Goal: Task Accomplishment & Management: Use online tool/utility

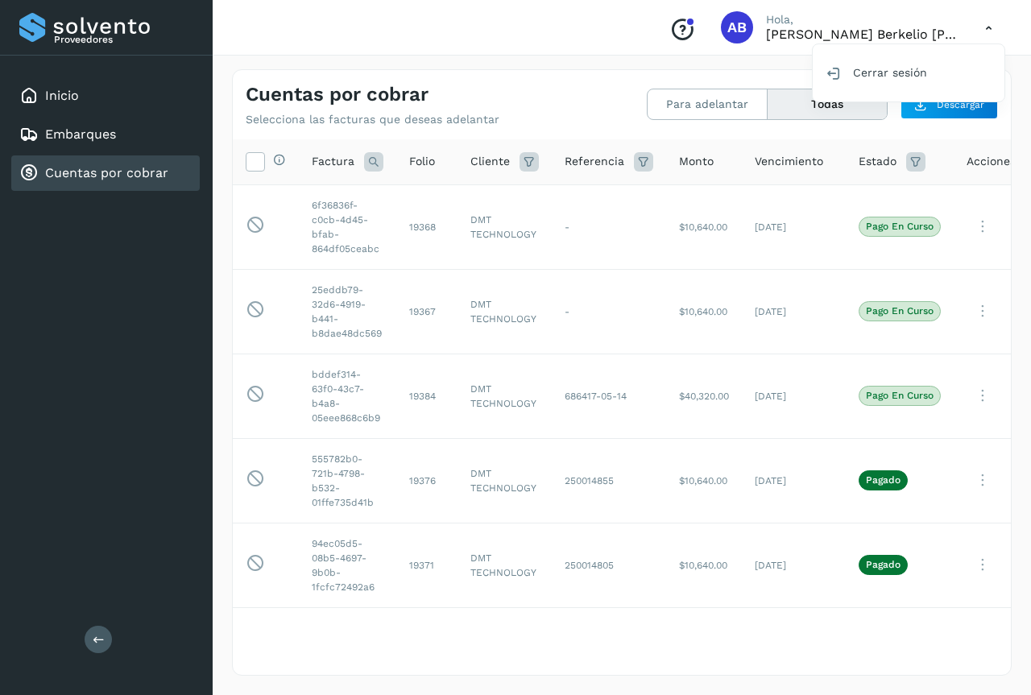
click at [109, 177] on link "Cuentas por cobrar" at bounding box center [106, 172] width 123 height 15
click at [105, 164] on div "Cuentas por cobrar" at bounding box center [93, 173] width 149 height 19
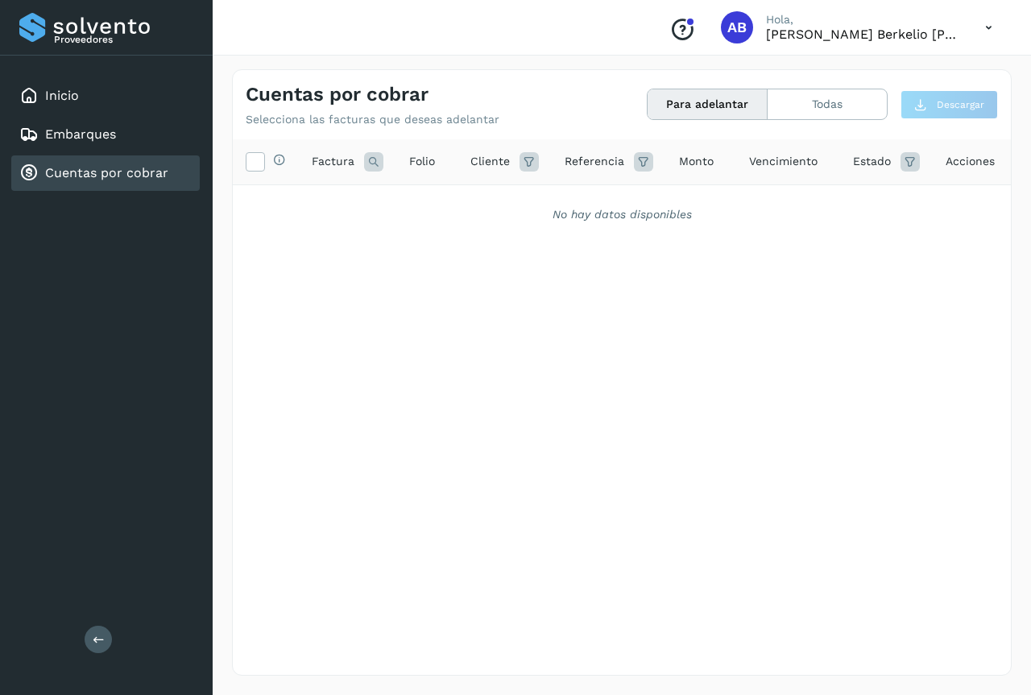
click at [89, 171] on link "Cuentas por cobrar" at bounding box center [106, 172] width 123 height 15
click at [834, 103] on button "Todas" at bounding box center [827, 104] width 119 height 30
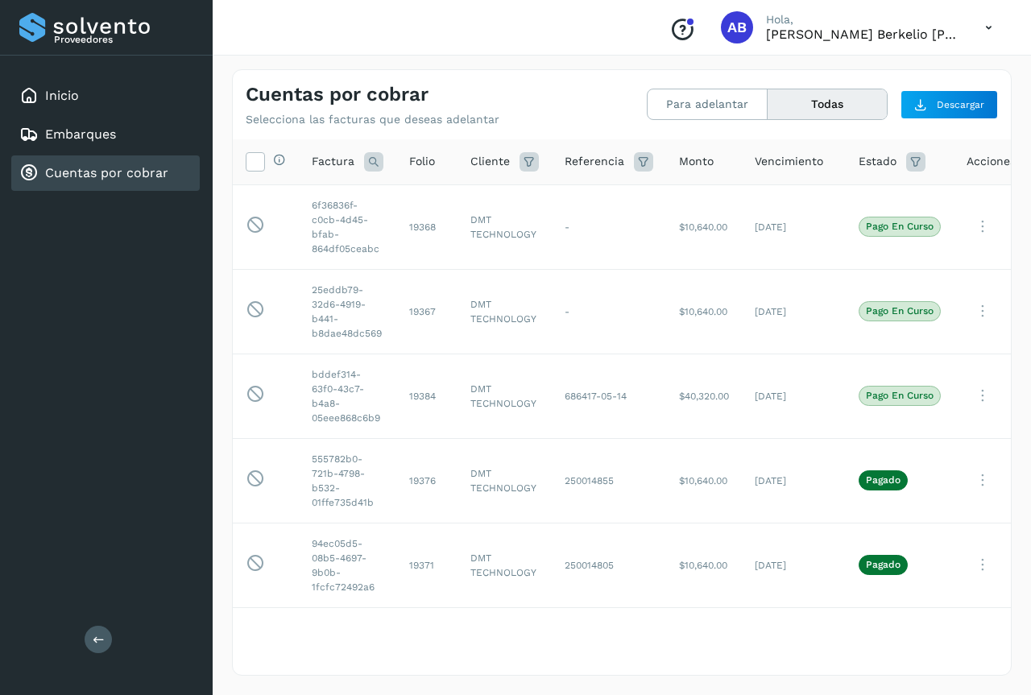
click at [992, 28] on icon at bounding box center [988, 27] width 33 height 33
click at [900, 71] on div "Cerrar sesión" at bounding box center [909, 72] width 192 height 31
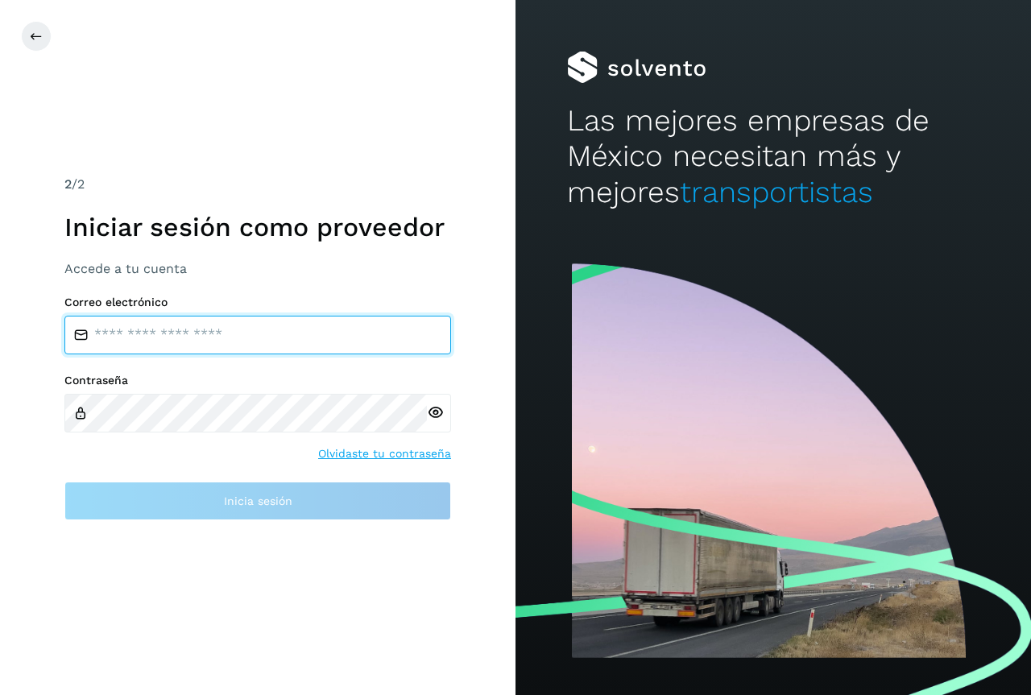
type input "**********"
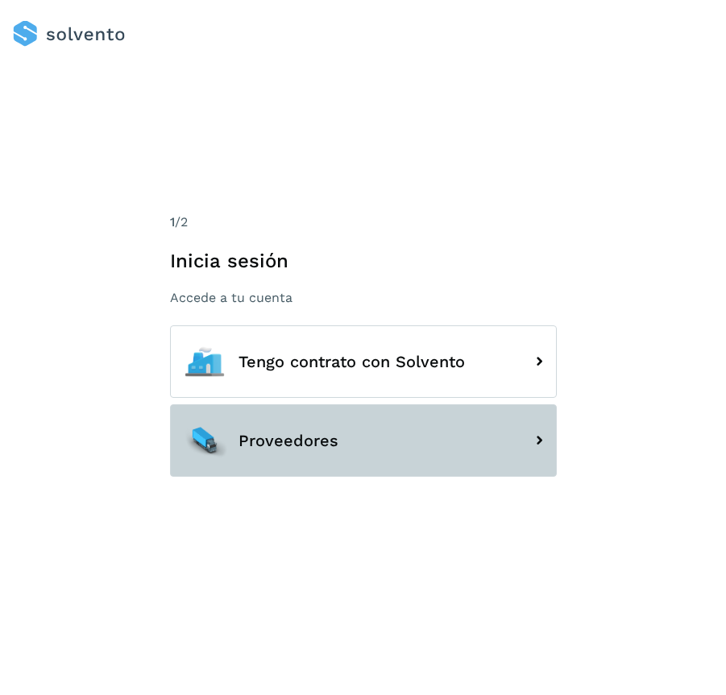
click at [274, 440] on span "Proveedores" at bounding box center [288, 441] width 100 height 18
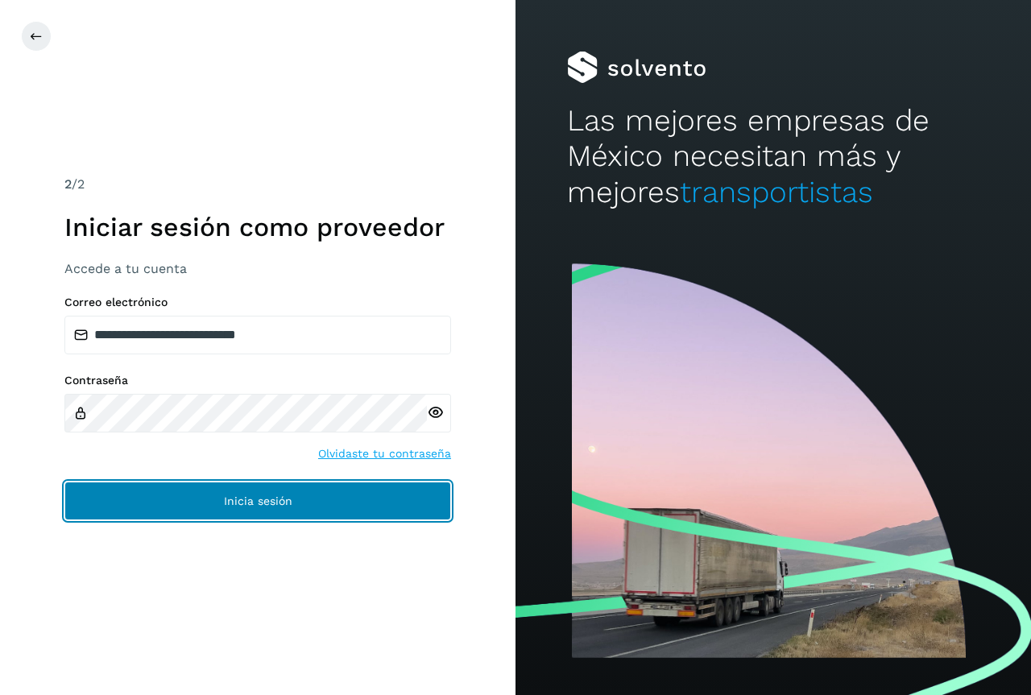
click at [253, 496] on span "Inicia sesión" at bounding box center [258, 500] width 68 height 11
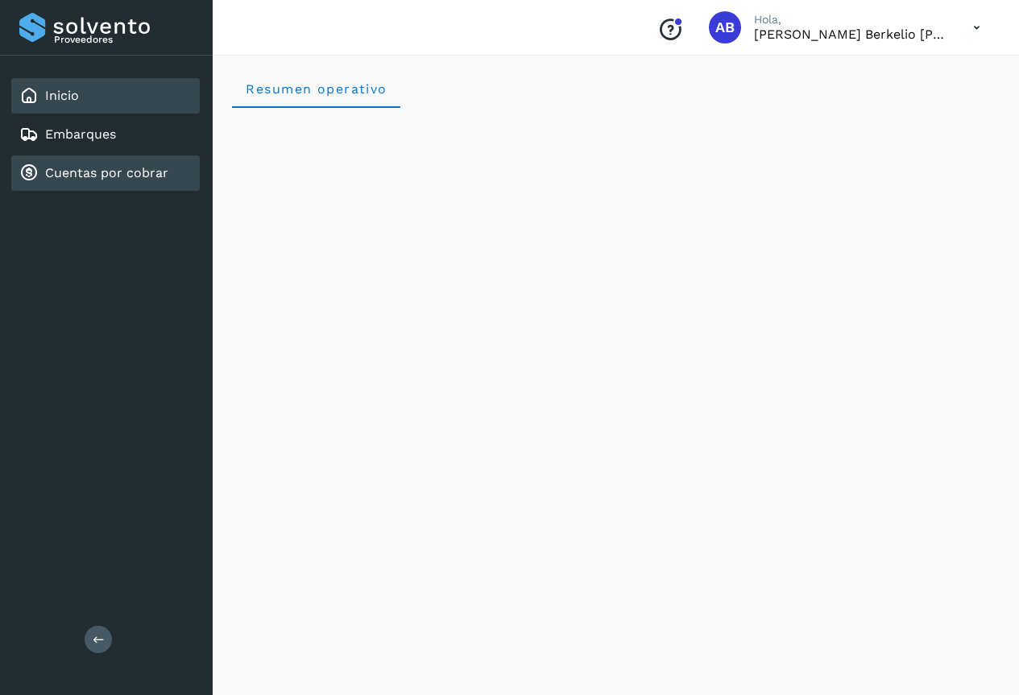
click at [122, 164] on div "Cuentas por cobrar" at bounding box center [93, 173] width 149 height 19
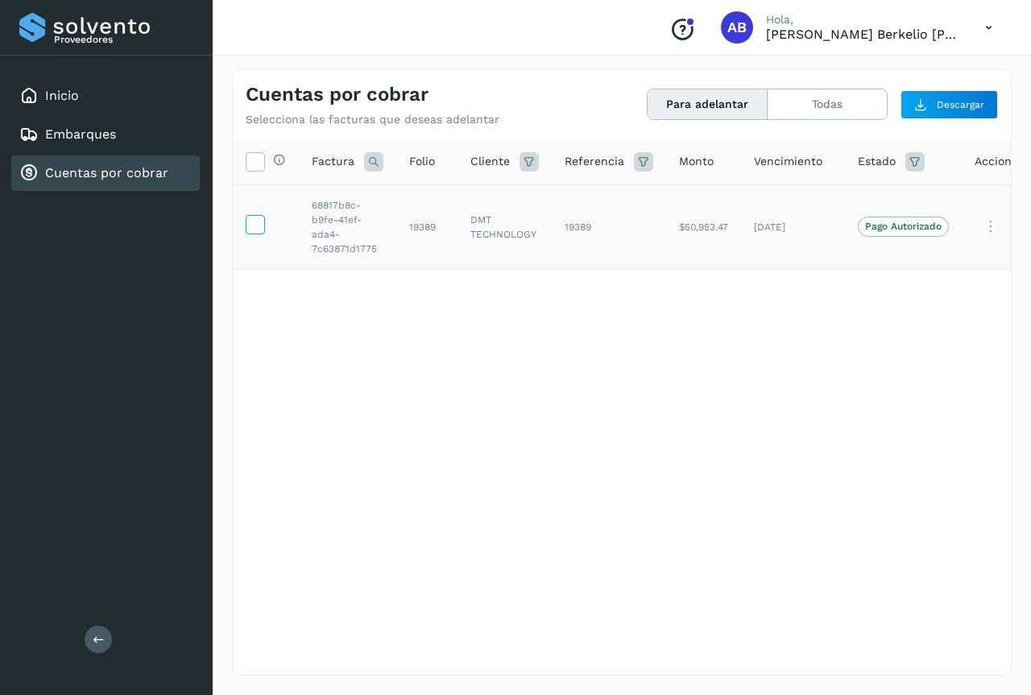
click at [258, 221] on icon at bounding box center [254, 223] width 17 height 17
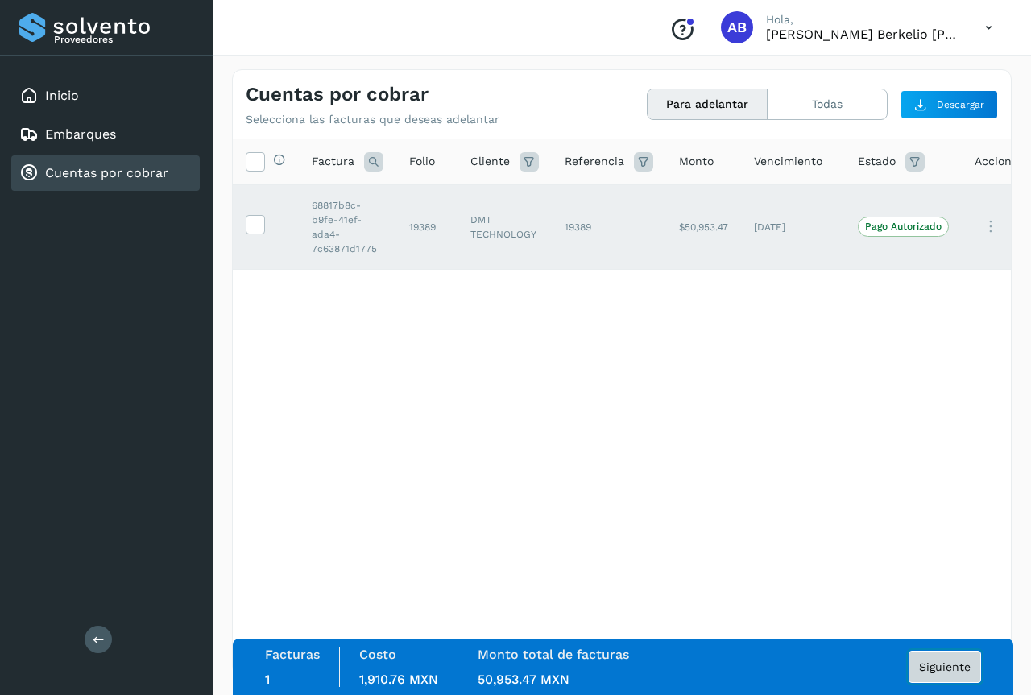
click at [725, 668] on span "Siguiente" at bounding box center [945, 666] width 52 height 11
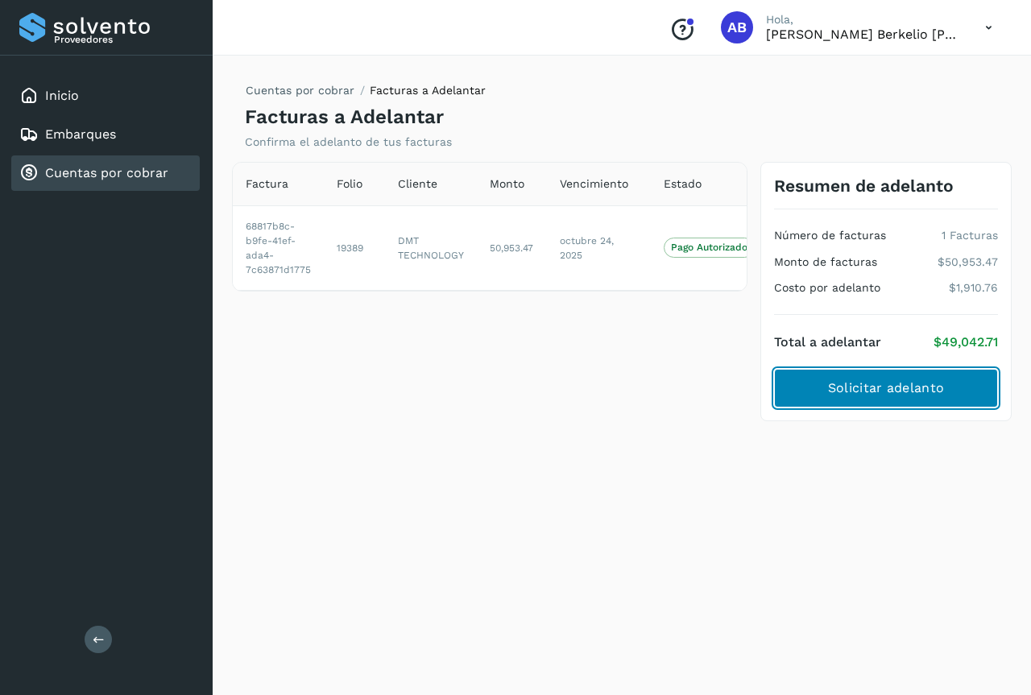
click at [725, 387] on span "Solicitar adelanto" at bounding box center [886, 388] width 116 height 18
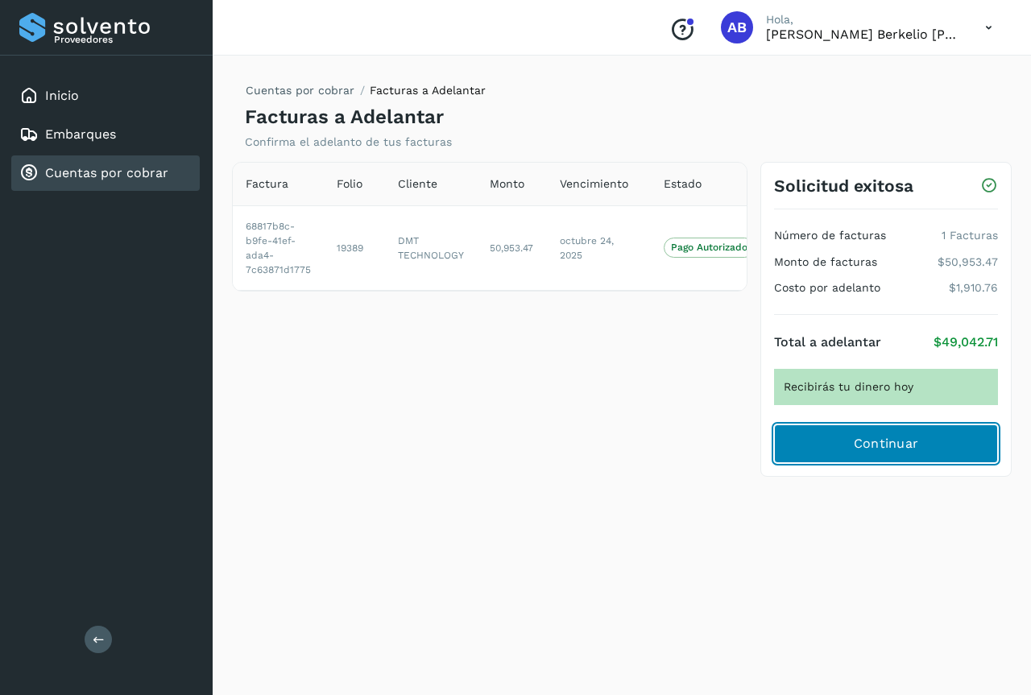
click at [725, 452] on span "Continuar" at bounding box center [886, 444] width 65 height 18
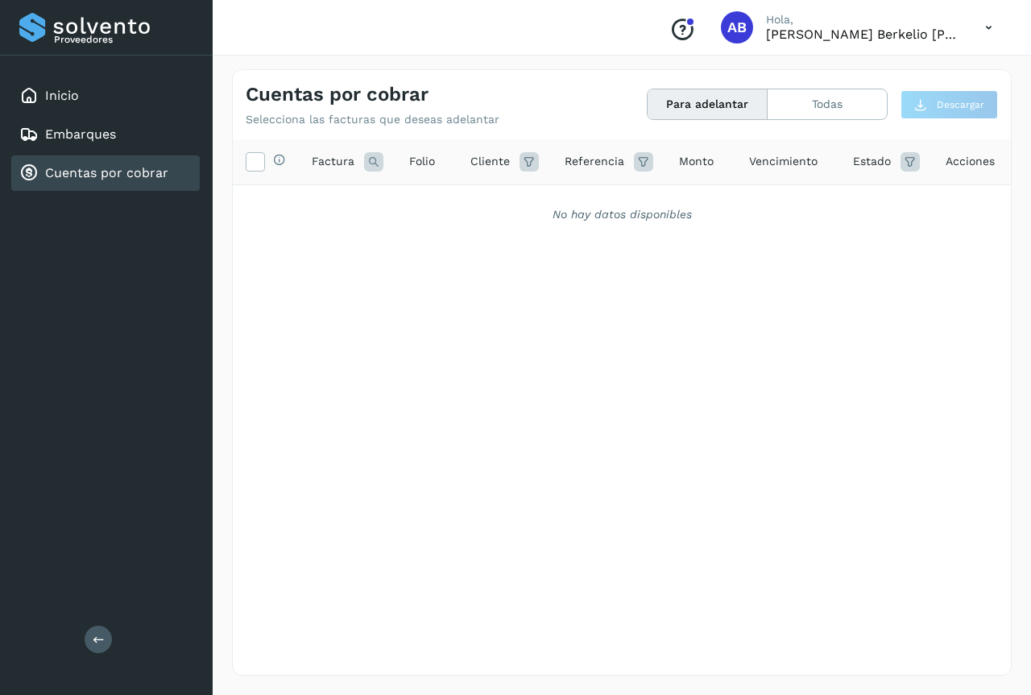
click at [725, 27] on icon at bounding box center [988, 27] width 33 height 33
click at [725, 72] on div "Cerrar sesión" at bounding box center [909, 72] width 192 height 31
